Goal: Find specific page/section: Find specific page/section

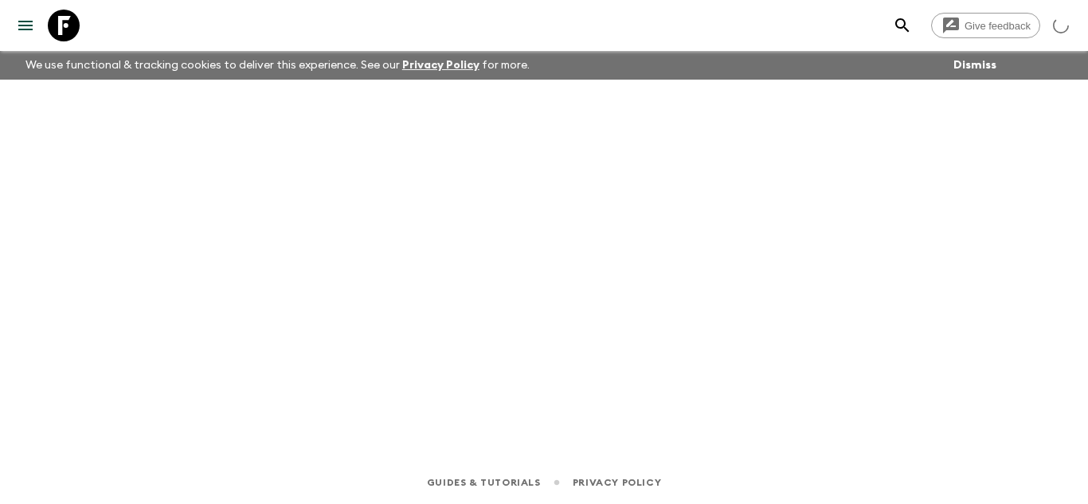
click at [50, 20] on icon at bounding box center [64, 26] width 32 height 32
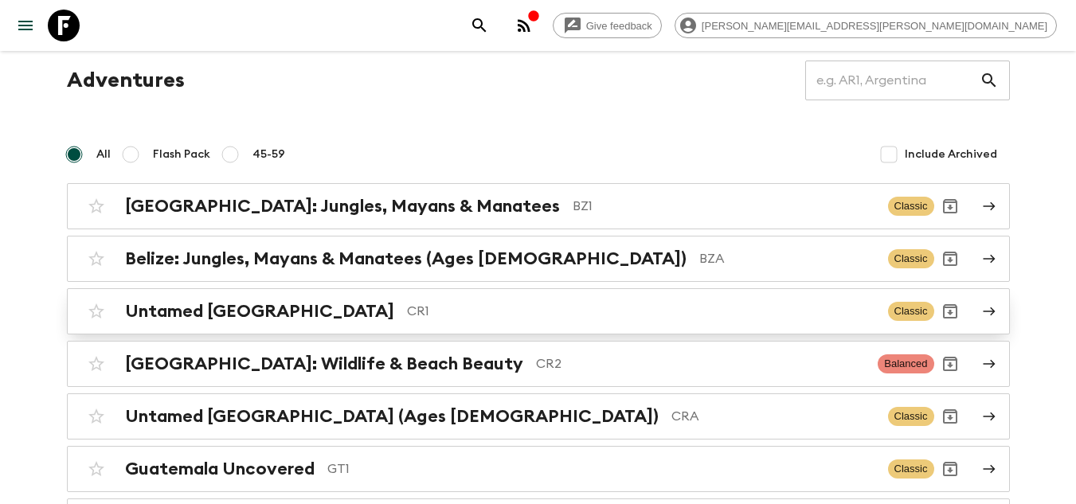
scroll to position [80, 0]
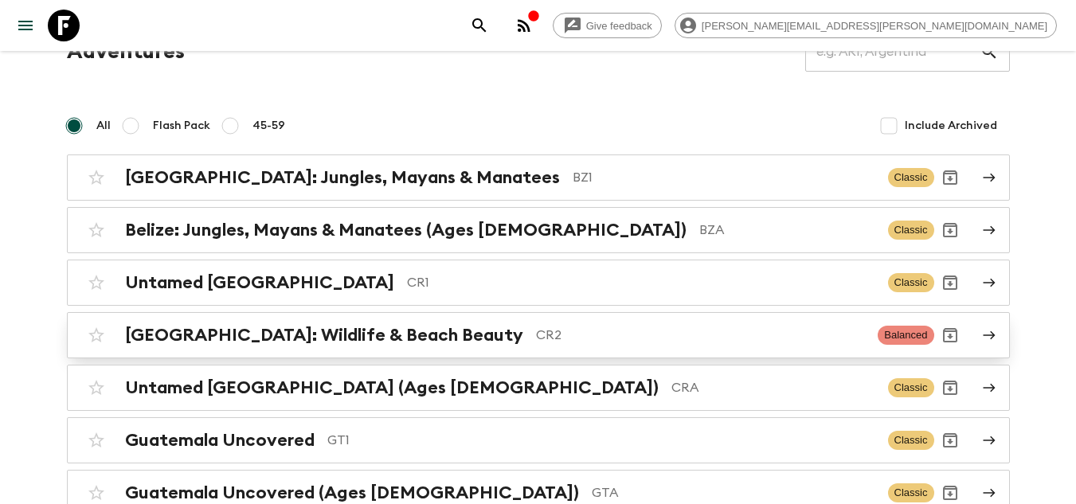
click at [483, 323] on div "[GEOGRAPHIC_DATA]: Wildlife & Beach Beauty CR2 Balanced" at bounding box center [507, 335] width 854 height 32
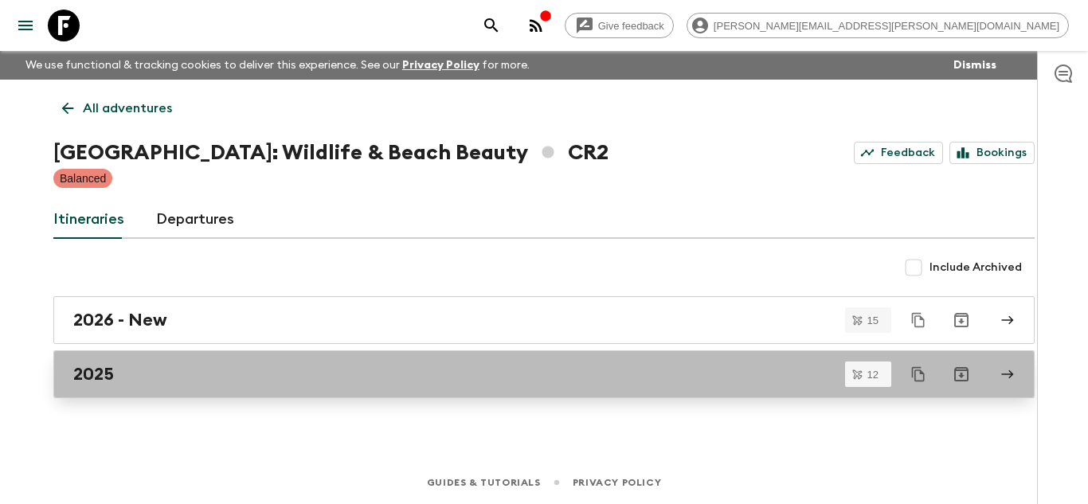
click at [282, 382] on div "2025" at bounding box center [528, 374] width 911 height 21
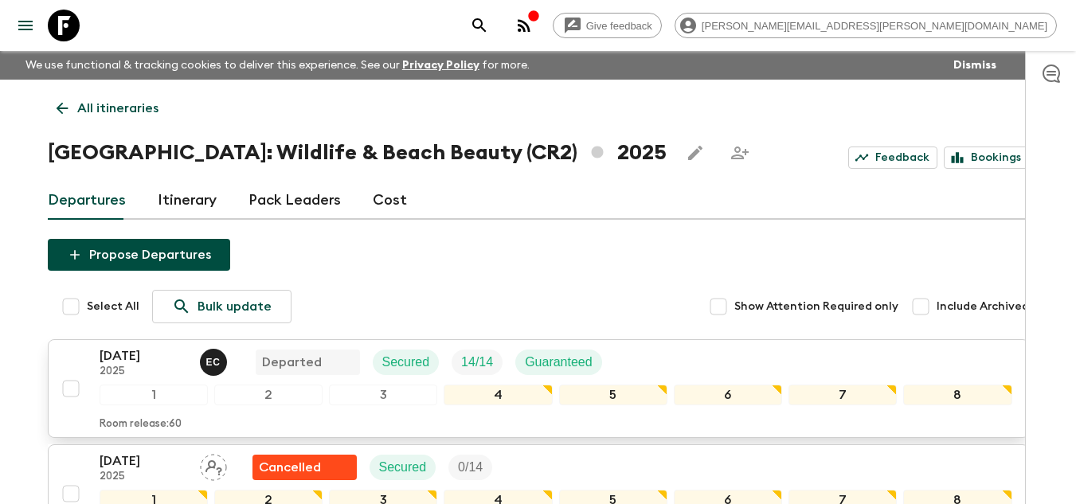
click at [127, 368] on p "2025" at bounding box center [144, 372] width 88 height 13
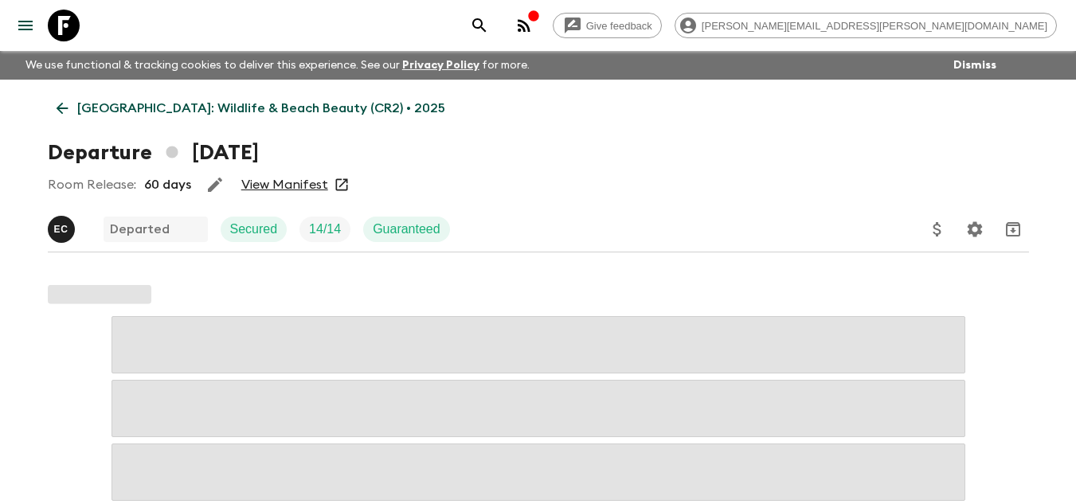
click at [288, 190] on link "View Manifest" at bounding box center [284, 185] width 87 height 16
